Goal: Check status: Check status

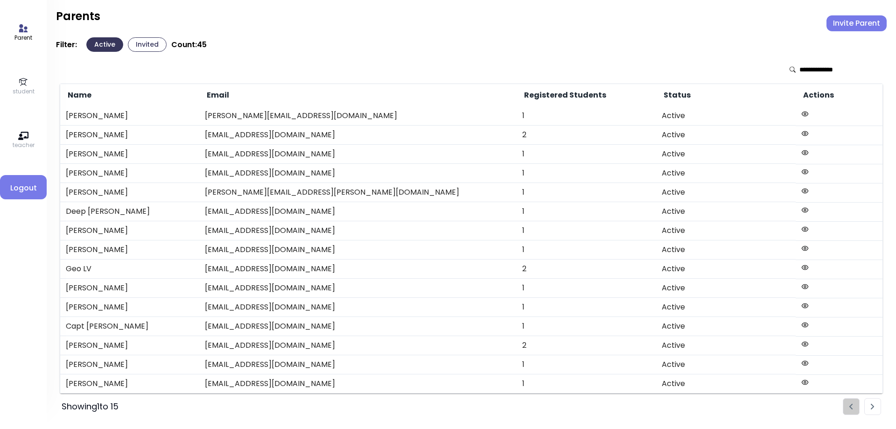
click at [25, 84] on icon at bounding box center [23, 82] width 10 height 10
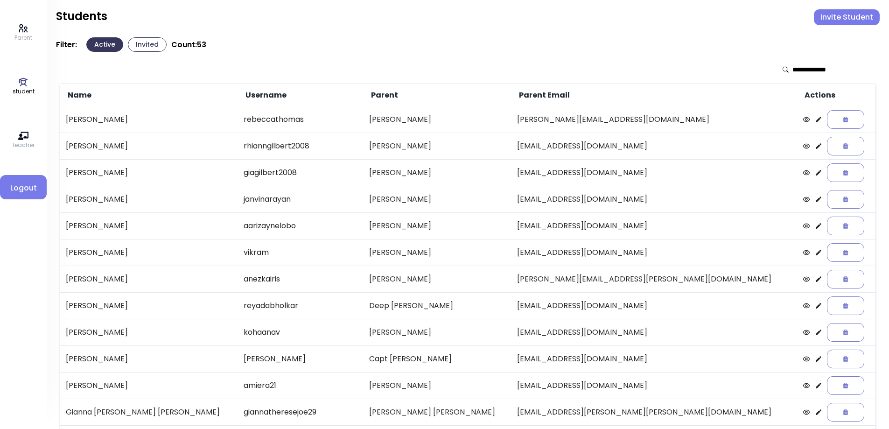
click at [804, 73] on input "text" at bounding box center [826, 69] width 66 height 9
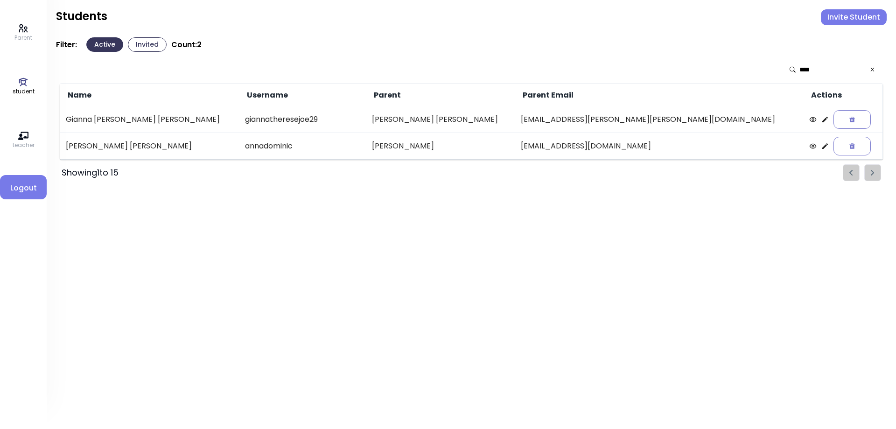
type input "****"
click at [822, 148] on icon at bounding box center [825, 145] width 7 height 7
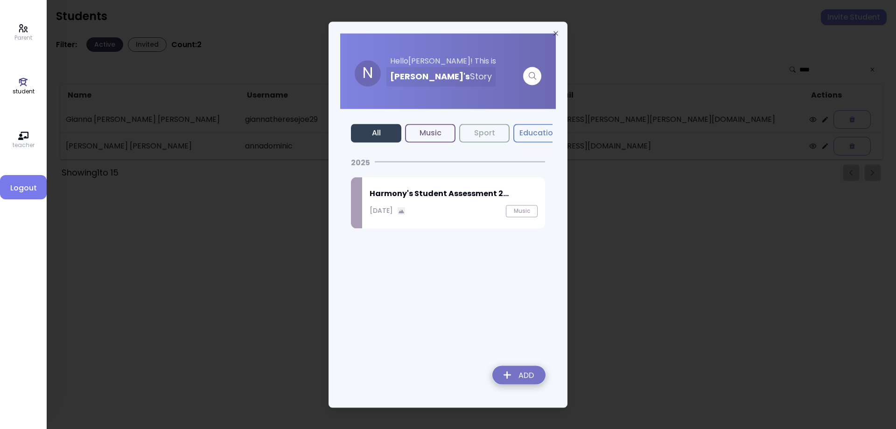
click at [454, 214] on div "[DATE] Music" at bounding box center [454, 211] width 168 height 12
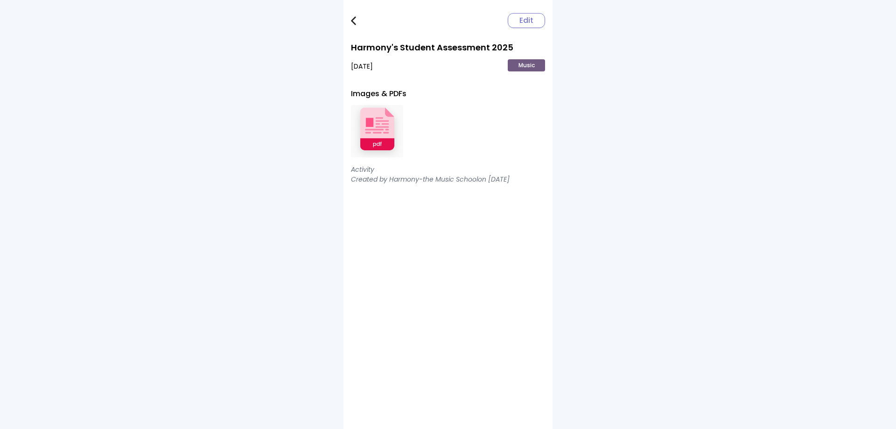
click at [379, 131] on img at bounding box center [377, 131] width 52 height 61
click at [354, 20] on img at bounding box center [353, 20] width 5 height 9
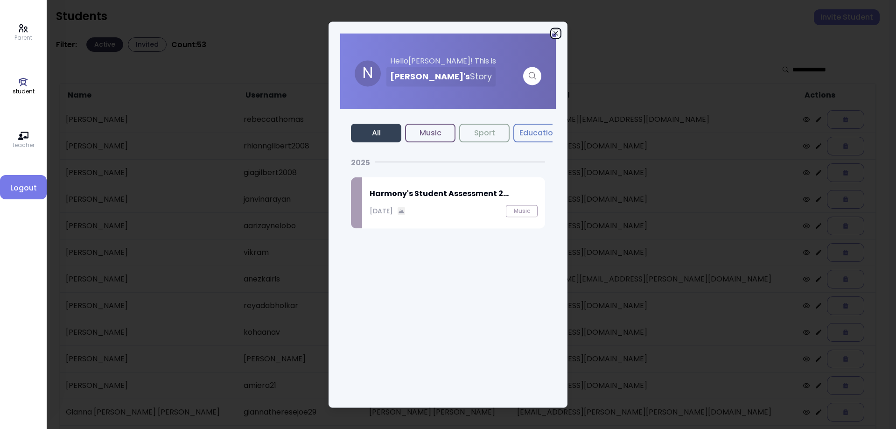
click at [555, 32] on icon "button" at bounding box center [556, 33] width 4 height 4
